Goal: Task Accomplishment & Management: Complete application form

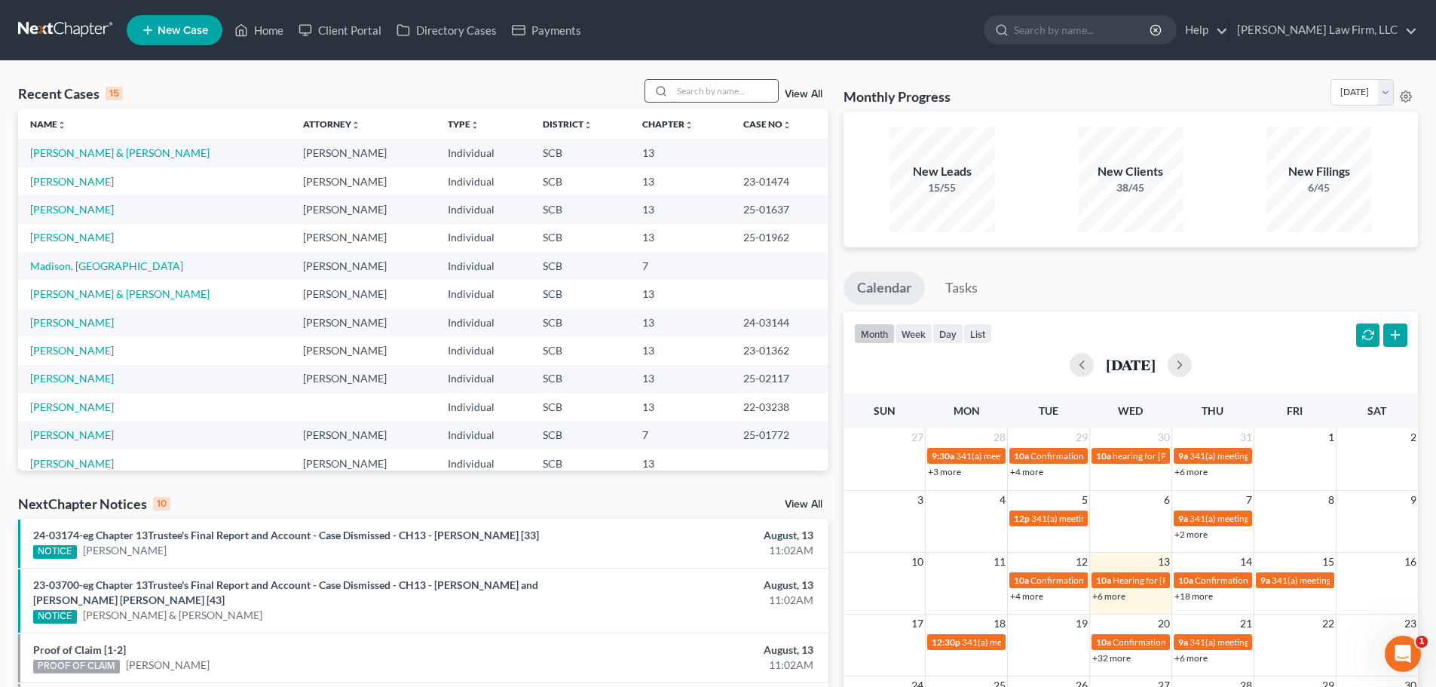
click at [722, 90] on input "search" at bounding box center [725, 91] width 106 height 22
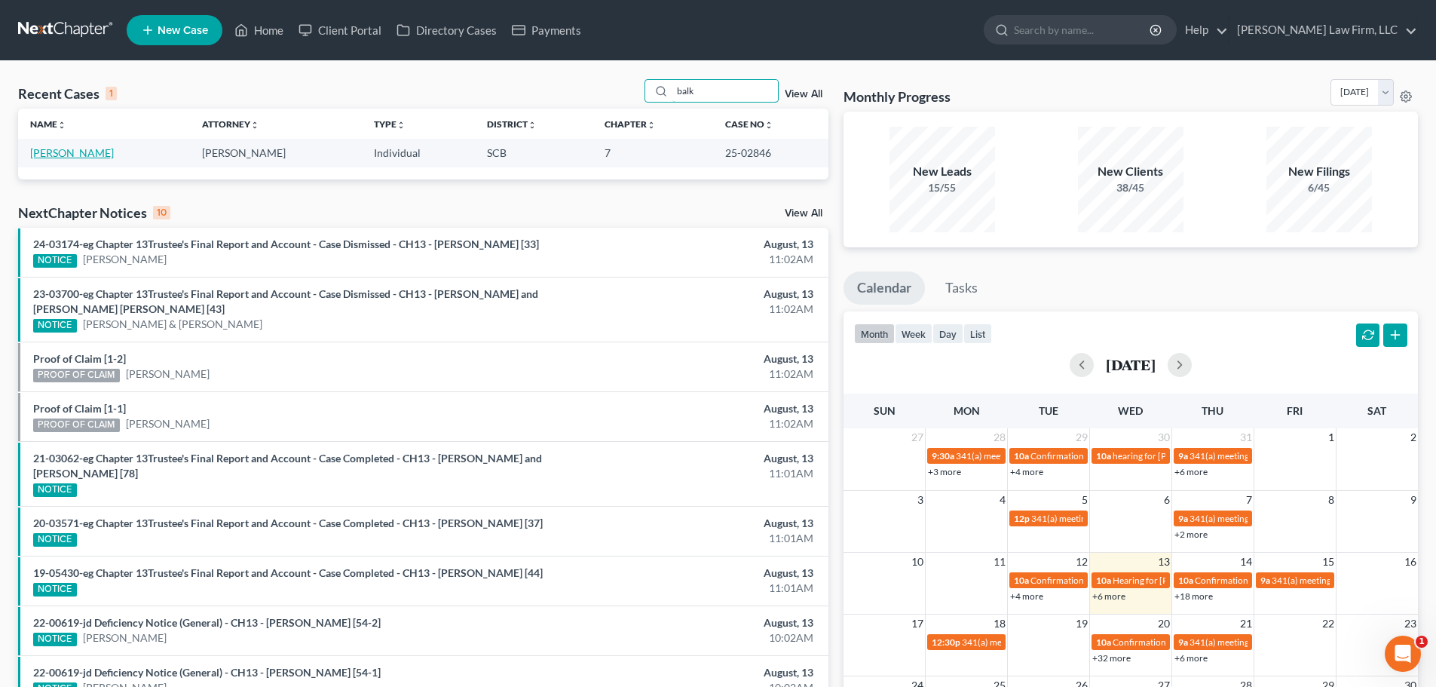
type input "balk"
click at [103, 154] on link "[PERSON_NAME]" at bounding box center [72, 152] width 84 height 13
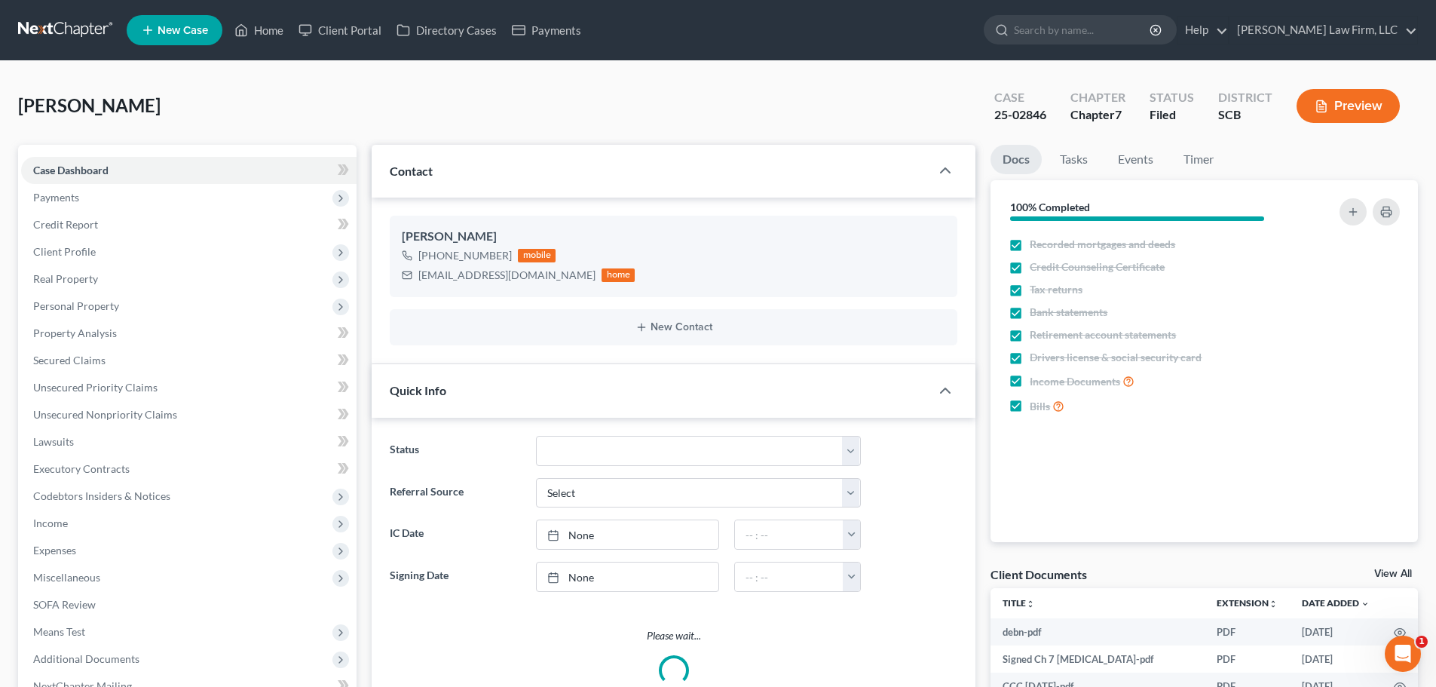
select select "1"
click at [68, 309] on span "Personal Property" at bounding box center [76, 305] width 86 height 13
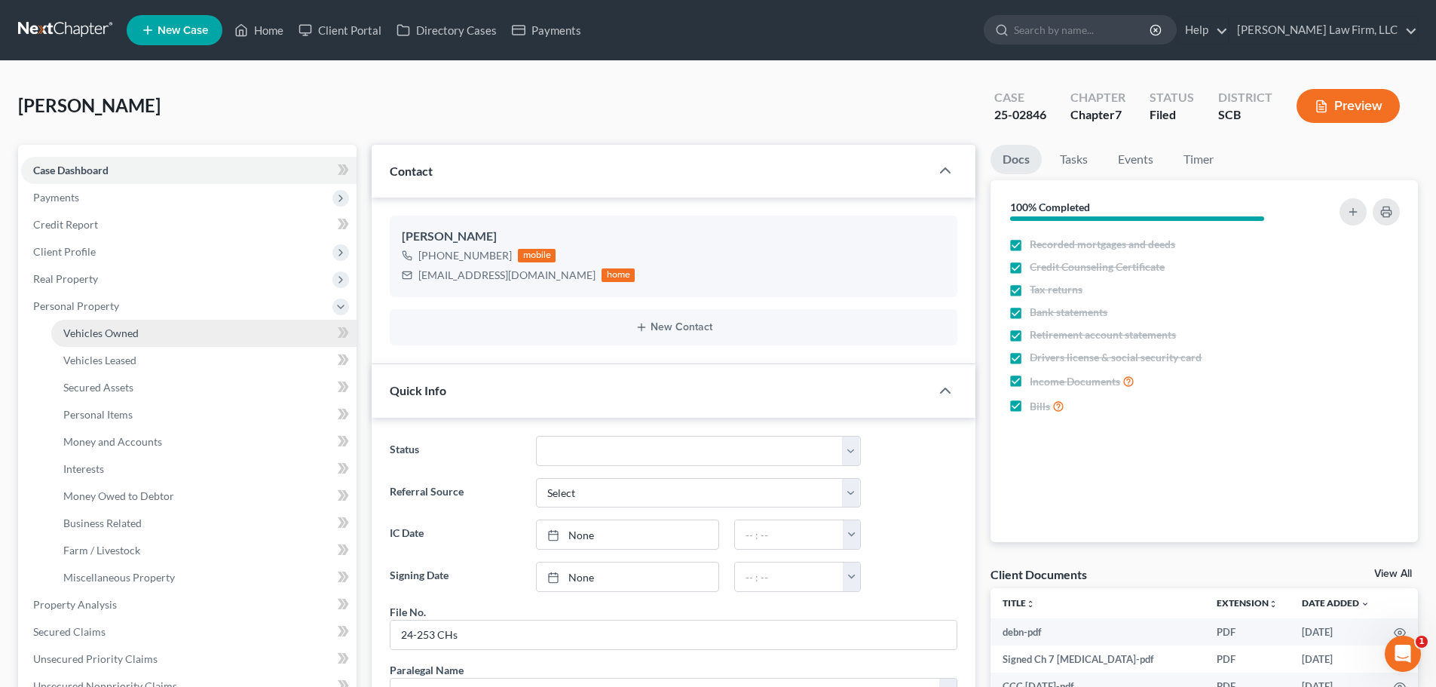
click at [87, 326] on span "Vehicles Owned" at bounding box center [100, 332] width 75 height 13
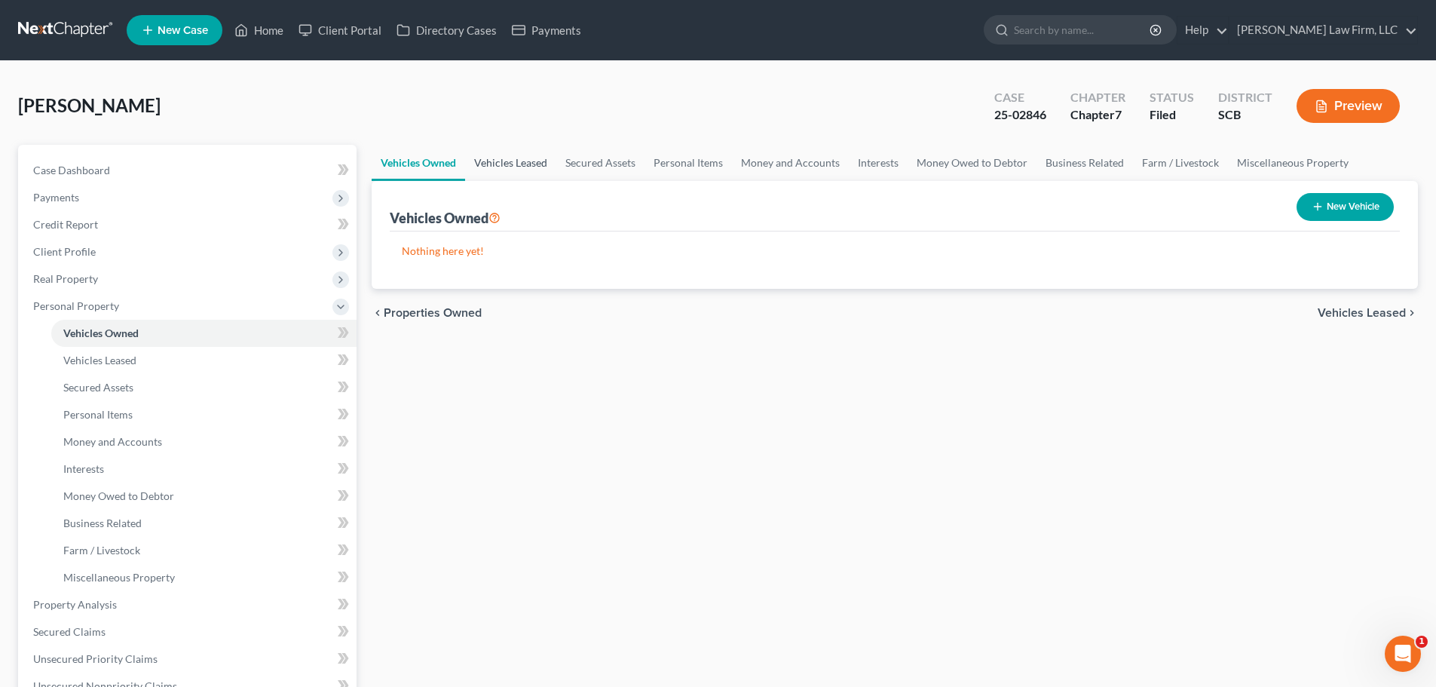
click at [519, 163] on link "Vehicles Leased" at bounding box center [510, 163] width 91 height 36
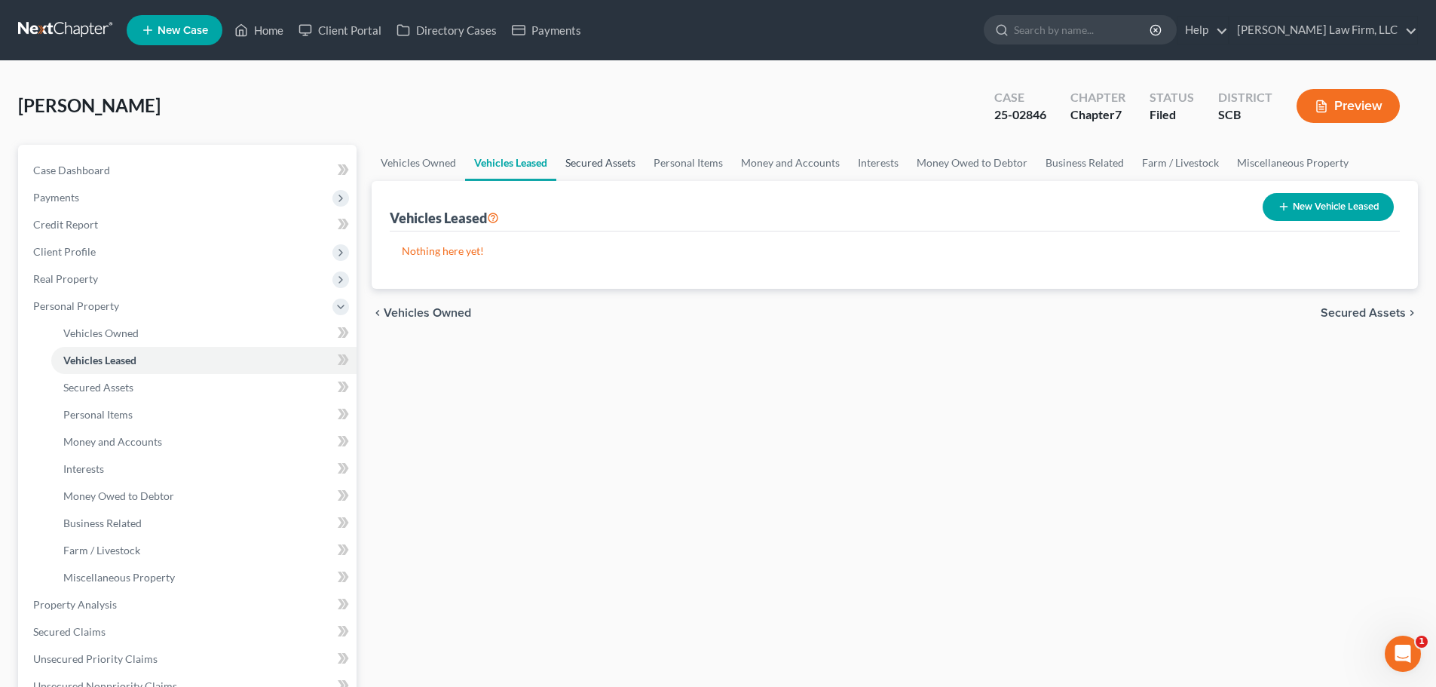
click at [613, 167] on link "Secured Assets" at bounding box center [600, 163] width 88 height 36
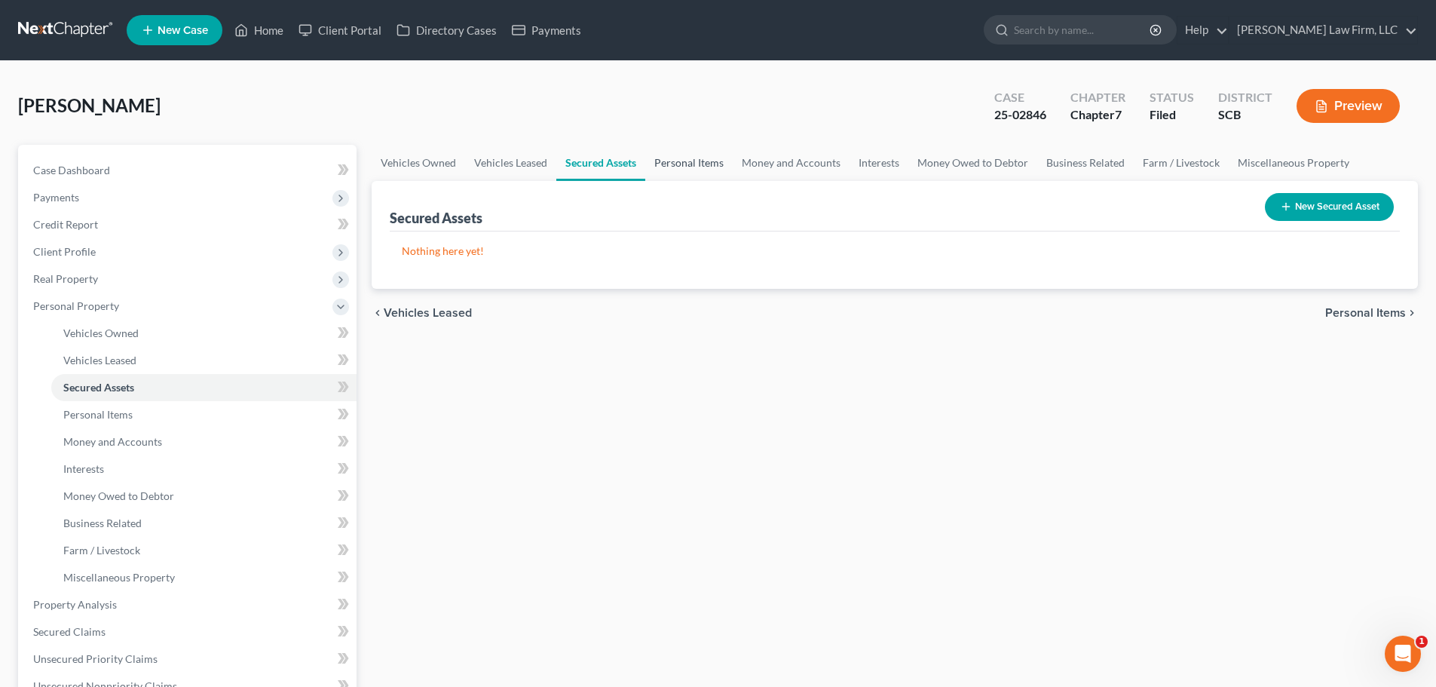
click at [677, 164] on link "Personal Items" at bounding box center [688, 163] width 87 height 36
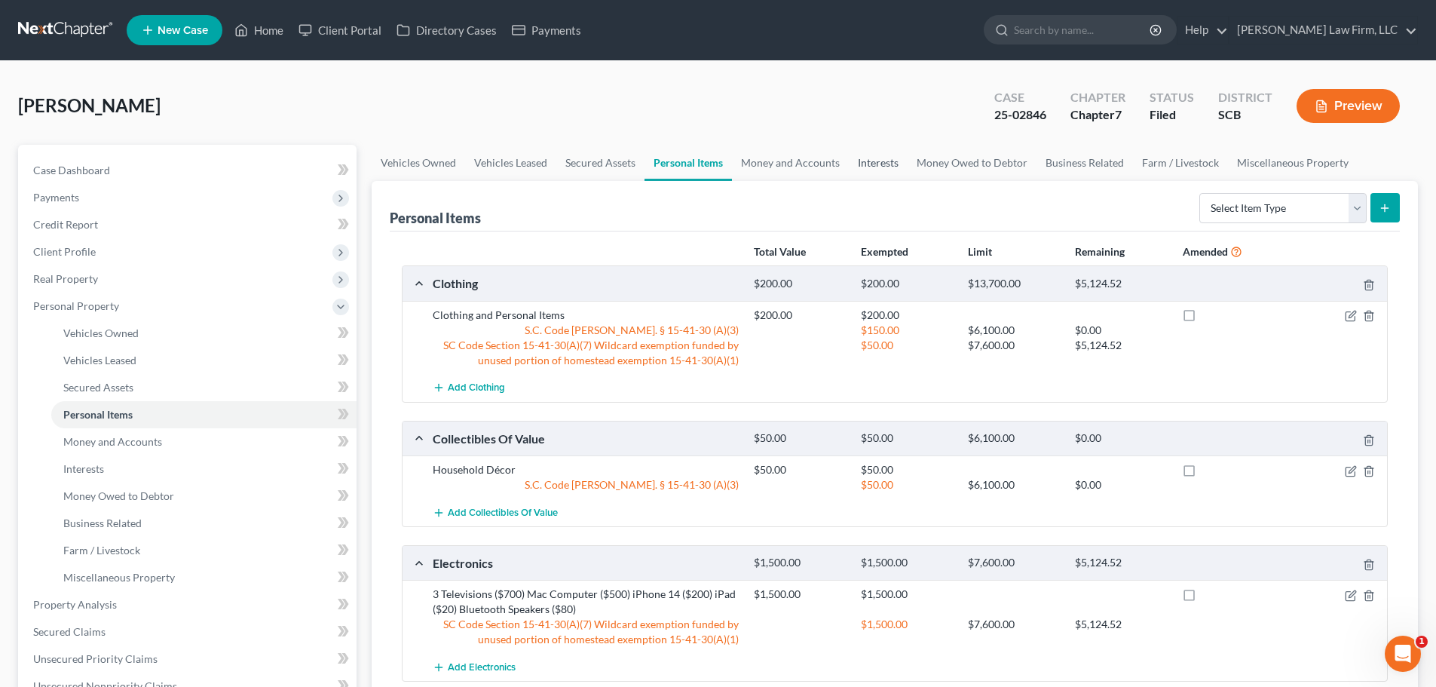
click at [884, 152] on link "Interests" at bounding box center [878, 163] width 59 height 36
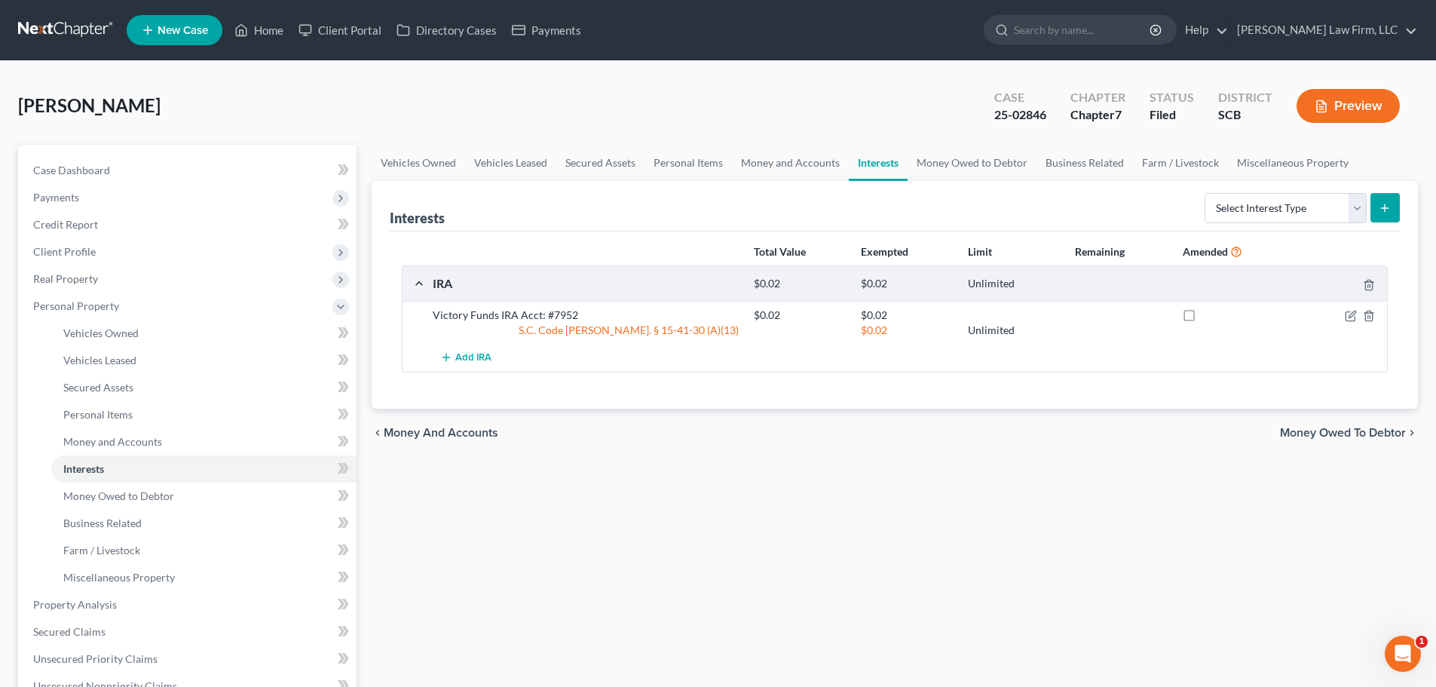
click at [61, 32] on link at bounding box center [66, 30] width 96 height 27
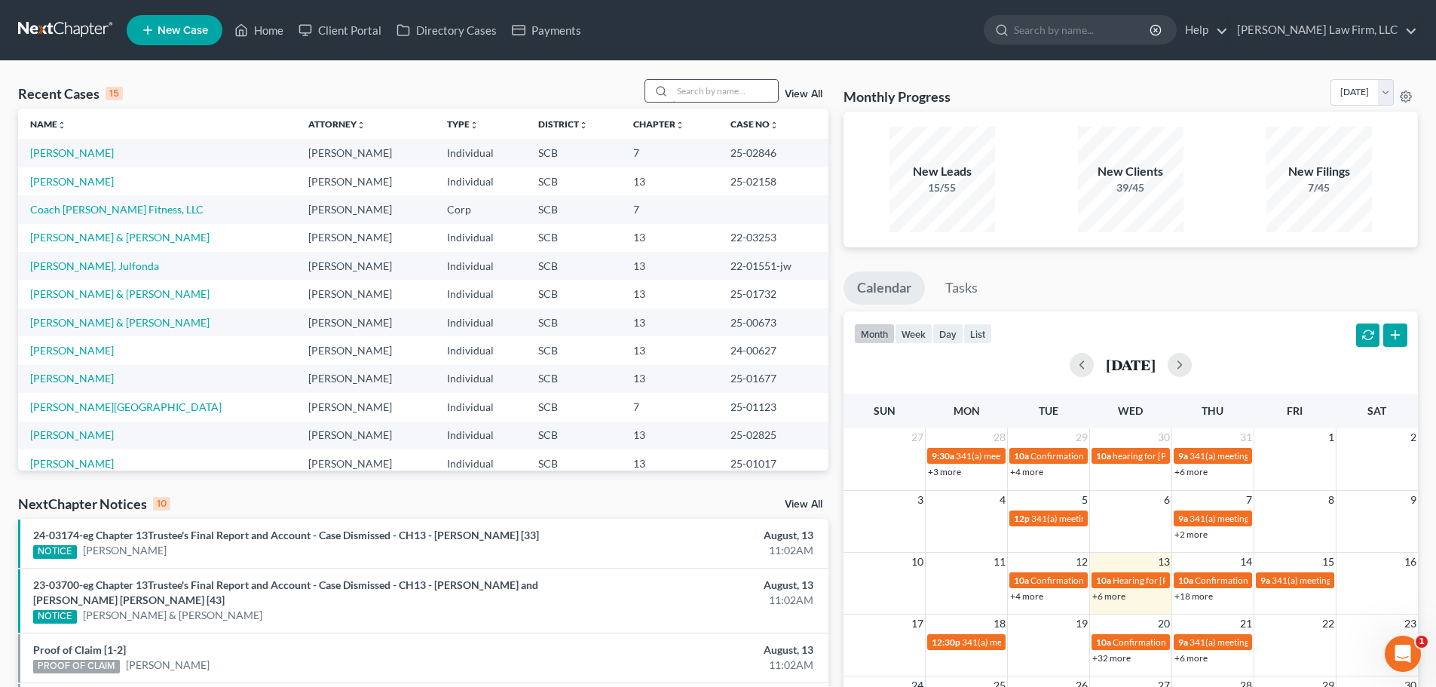
click at [753, 99] on input "search" at bounding box center [725, 91] width 106 height 22
click at [79, 141] on td "[PERSON_NAME]" at bounding box center [157, 153] width 278 height 28
click at [84, 149] on link "[PERSON_NAME]" at bounding box center [72, 152] width 84 height 13
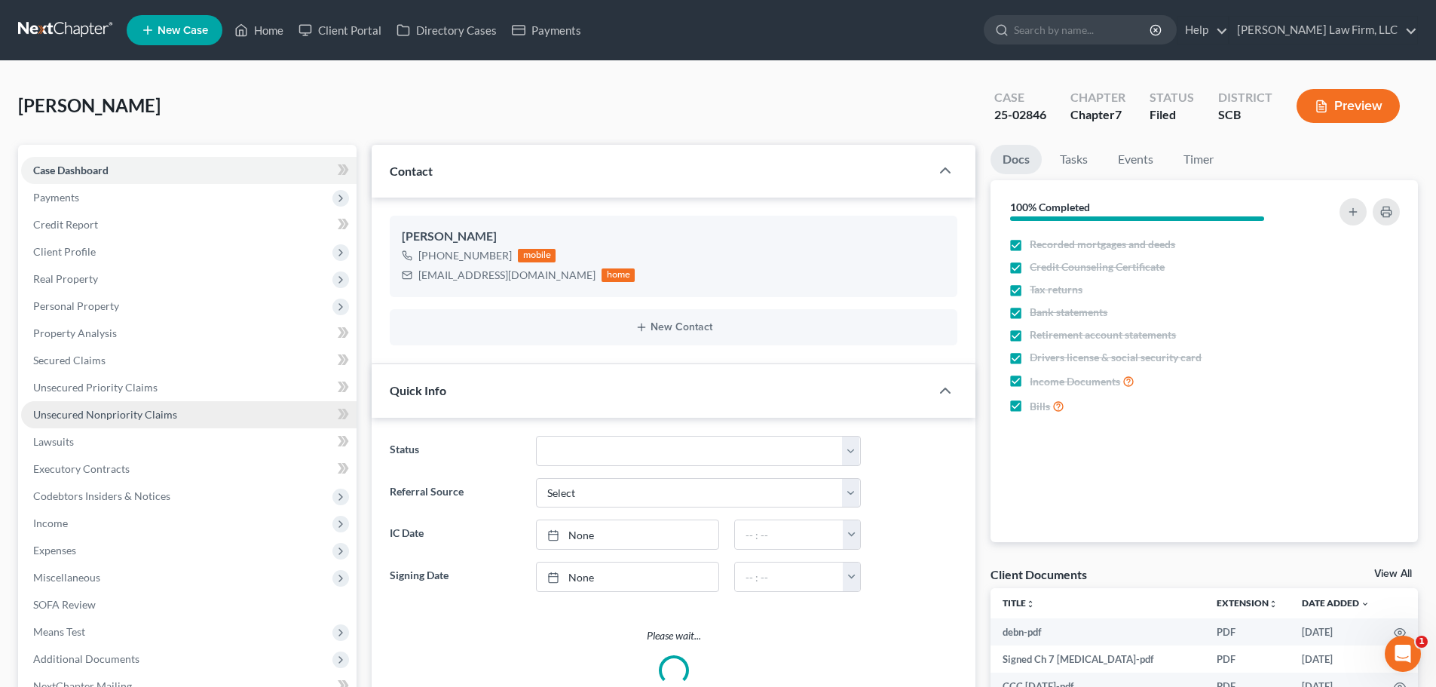
select select "1"
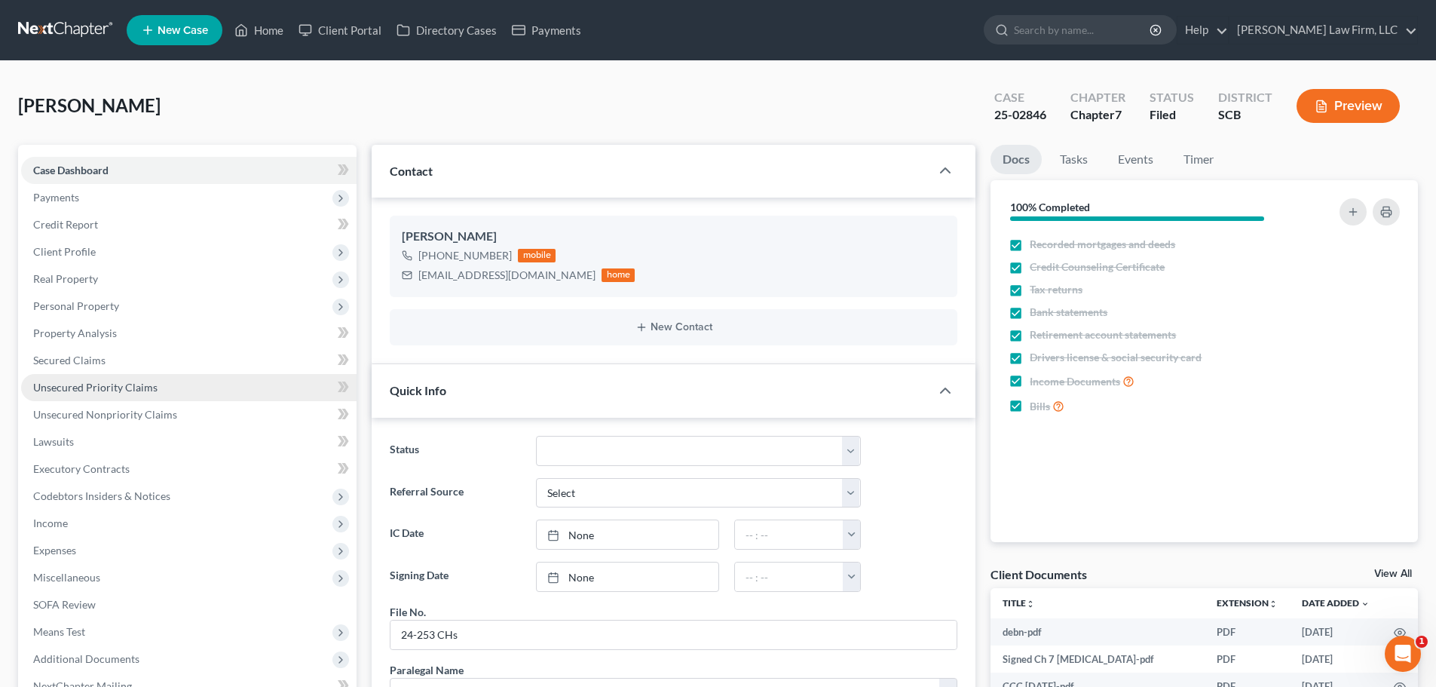
scroll to position [253, 0]
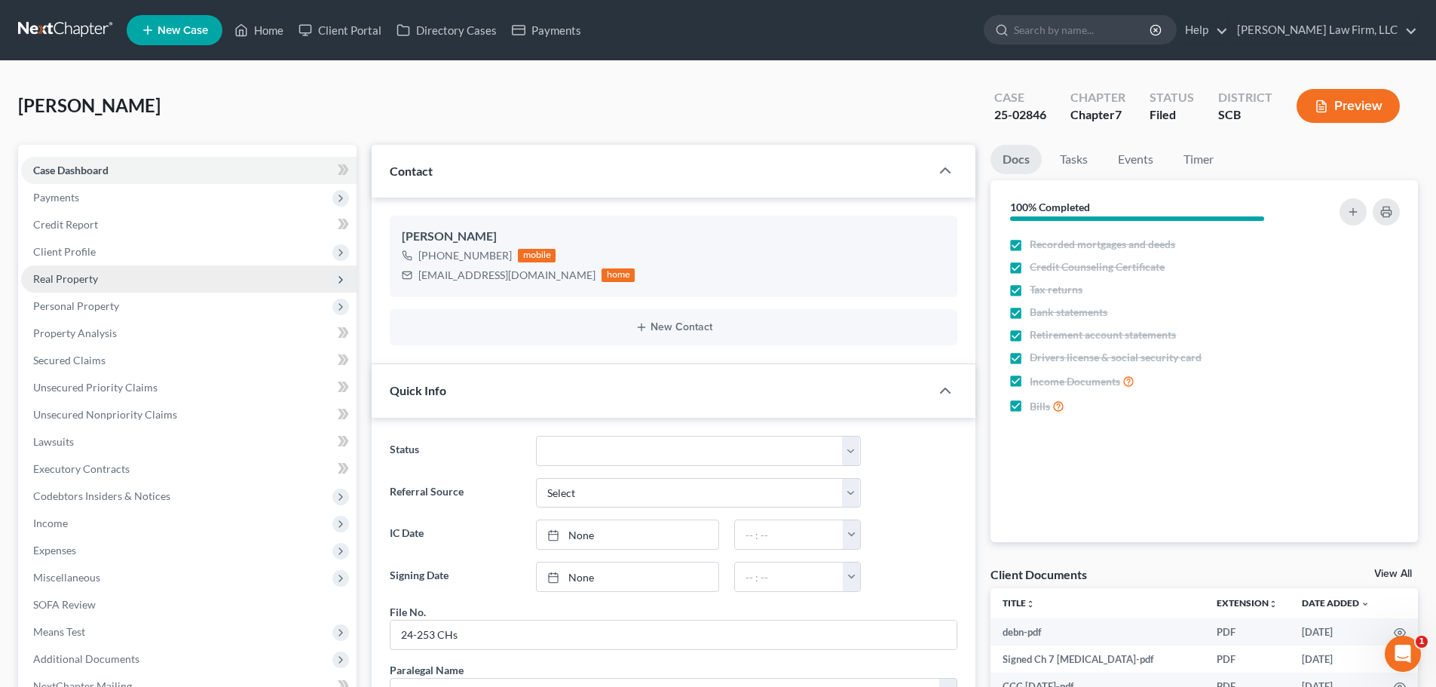
click at [73, 283] on span "Real Property" at bounding box center [65, 278] width 65 height 13
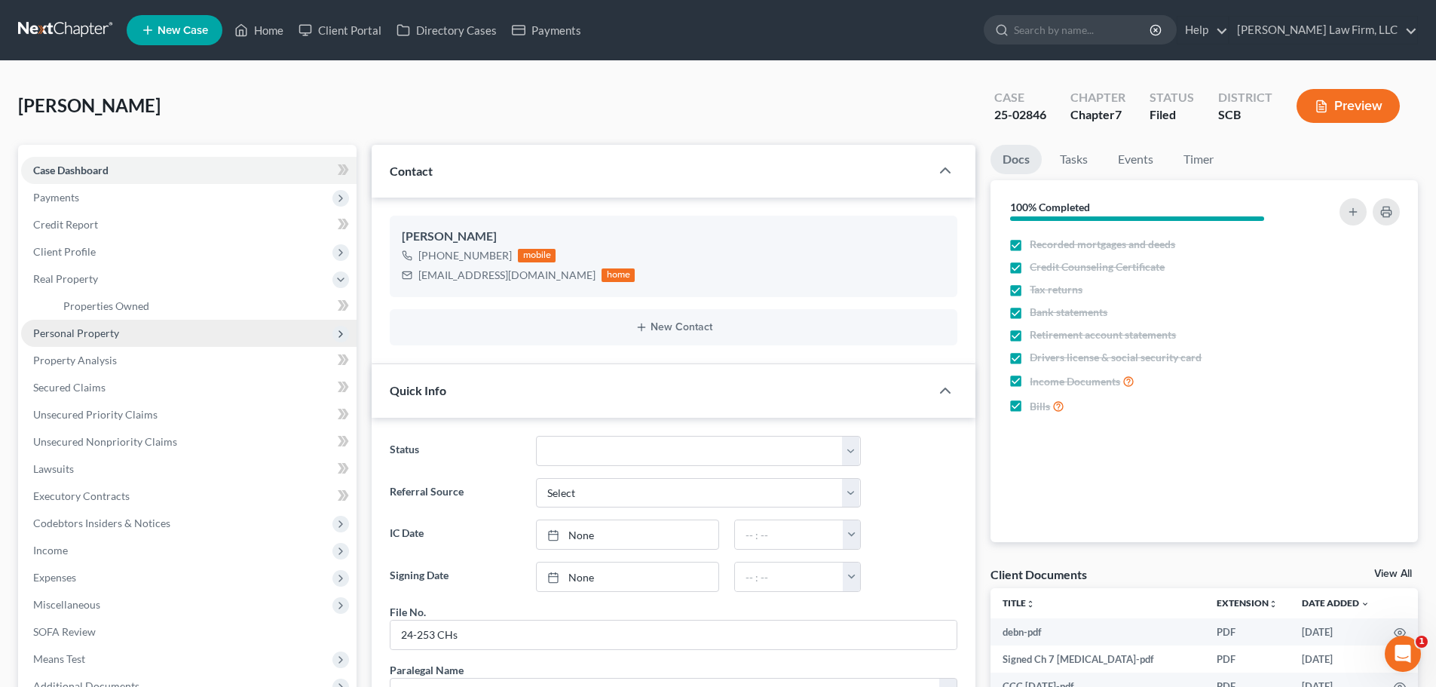
click at [81, 338] on span "Personal Property" at bounding box center [76, 332] width 86 height 13
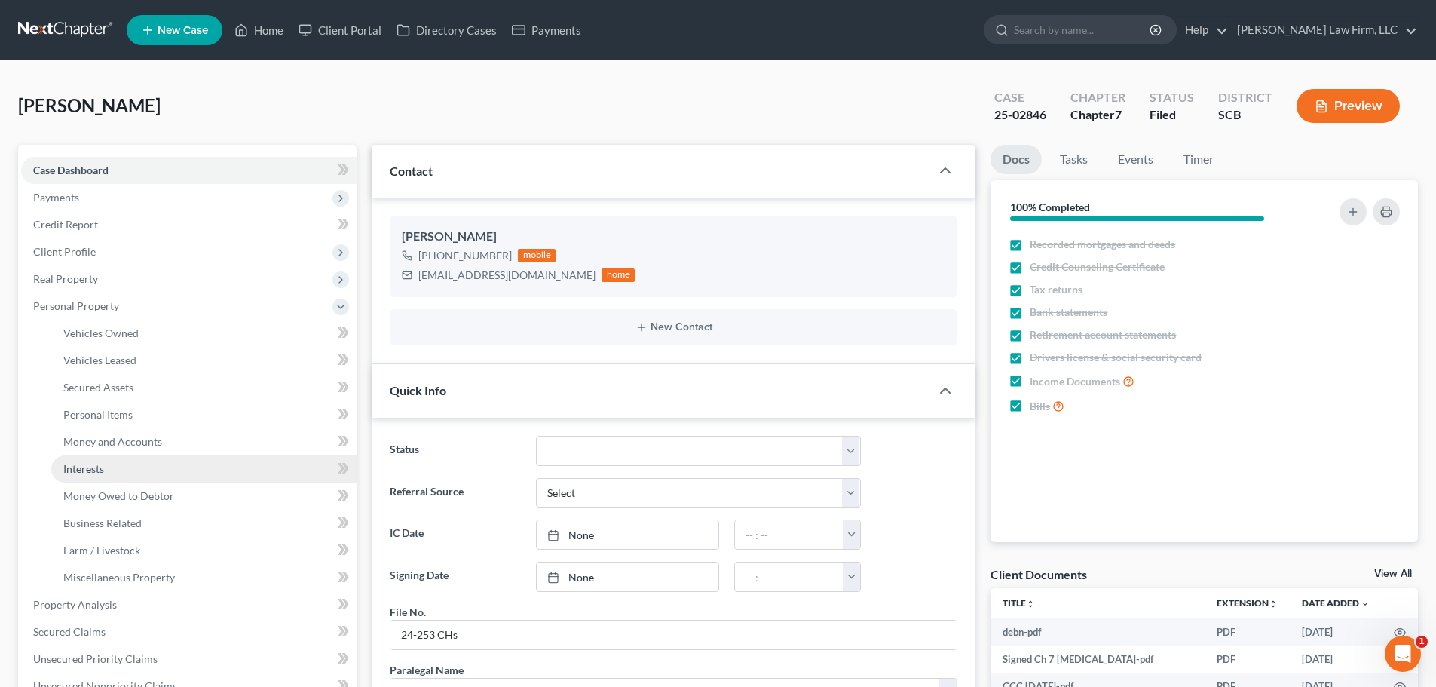
click at [112, 469] on link "Interests" at bounding box center [203, 468] width 305 height 27
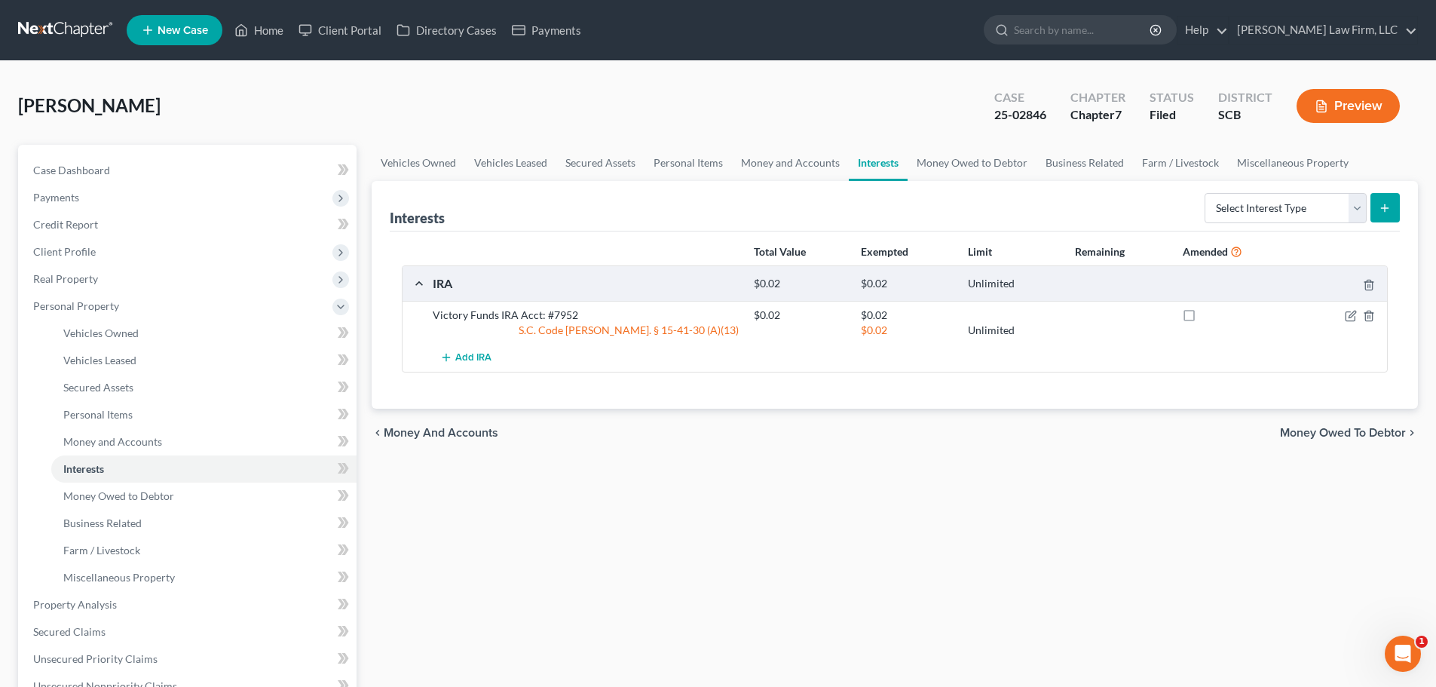
click at [63, 35] on link at bounding box center [66, 30] width 96 height 27
